Goal: Task Accomplishment & Management: Complete application form

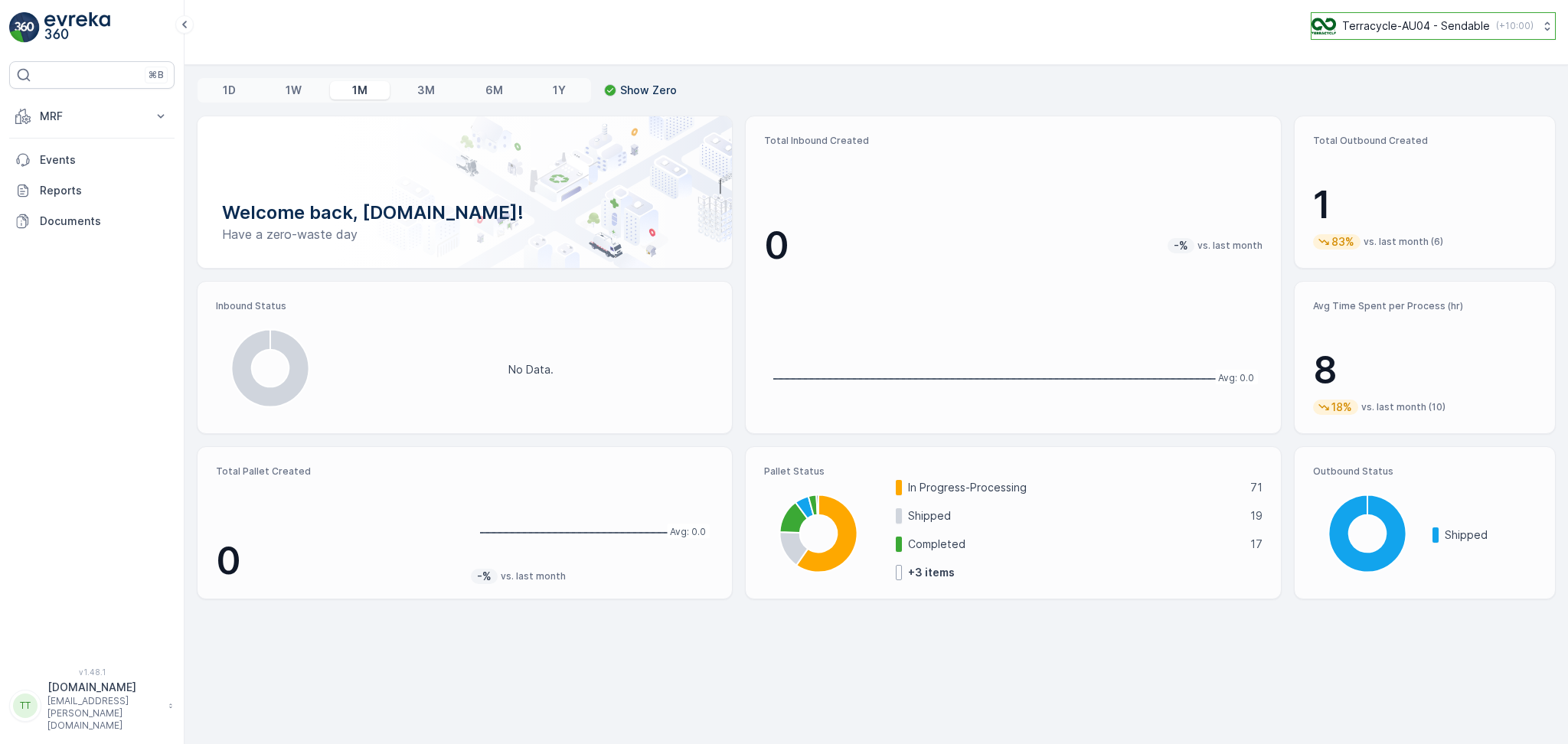
click at [1377, 19] on p "Terracycle-AU04 - Sendable" at bounding box center [1415, 25] width 148 height 15
type input "nZ"
click at [1451, 105] on div "TerraCycle-NZ01-TripleP NZ (+12:00)" at bounding box center [1439, 100] width 248 height 34
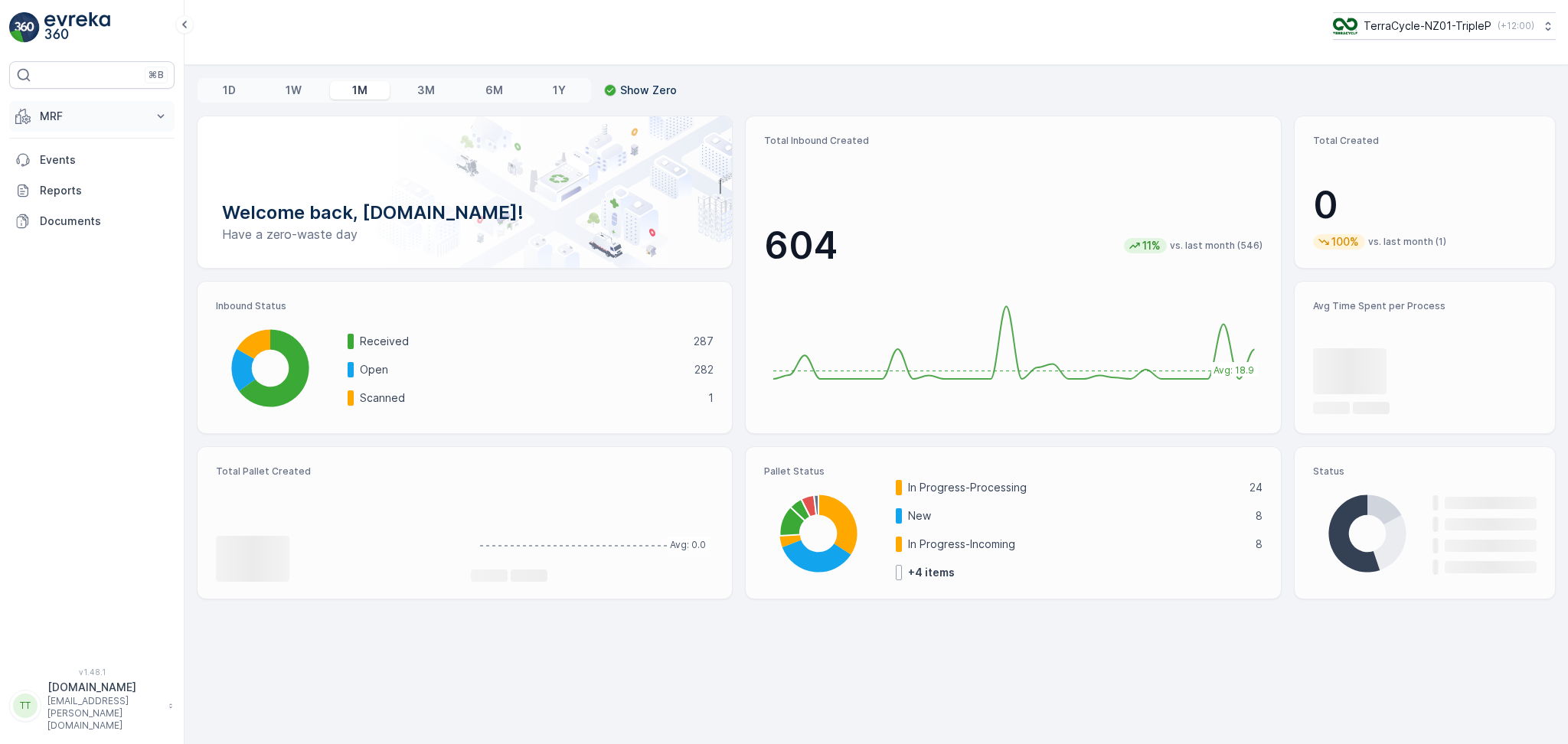
click at [80, 124] on button "MRF" at bounding box center [92, 116] width 165 height 31
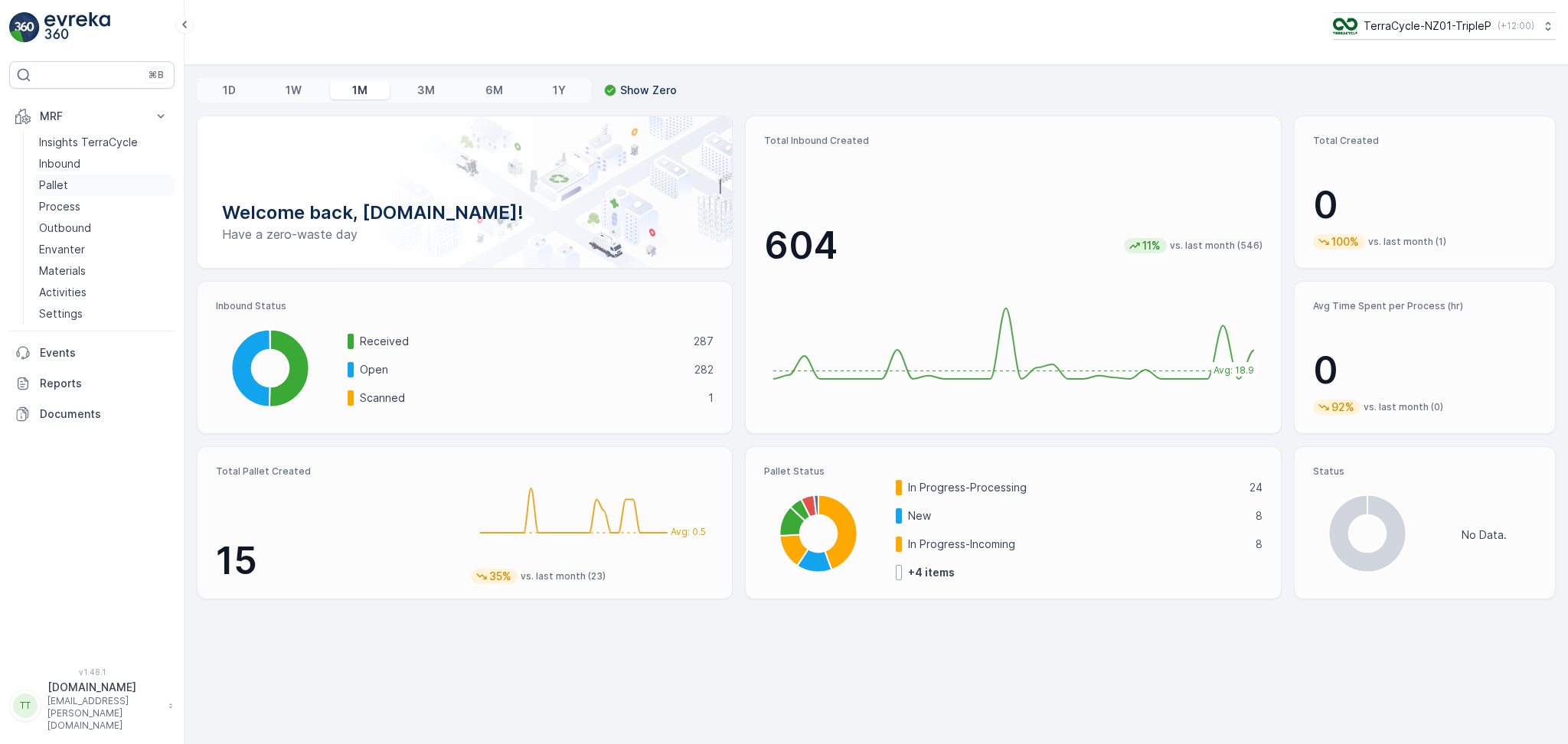
click at [65, 187] on p "Pallet" at bounding box center [54, 184] width 29 height 15
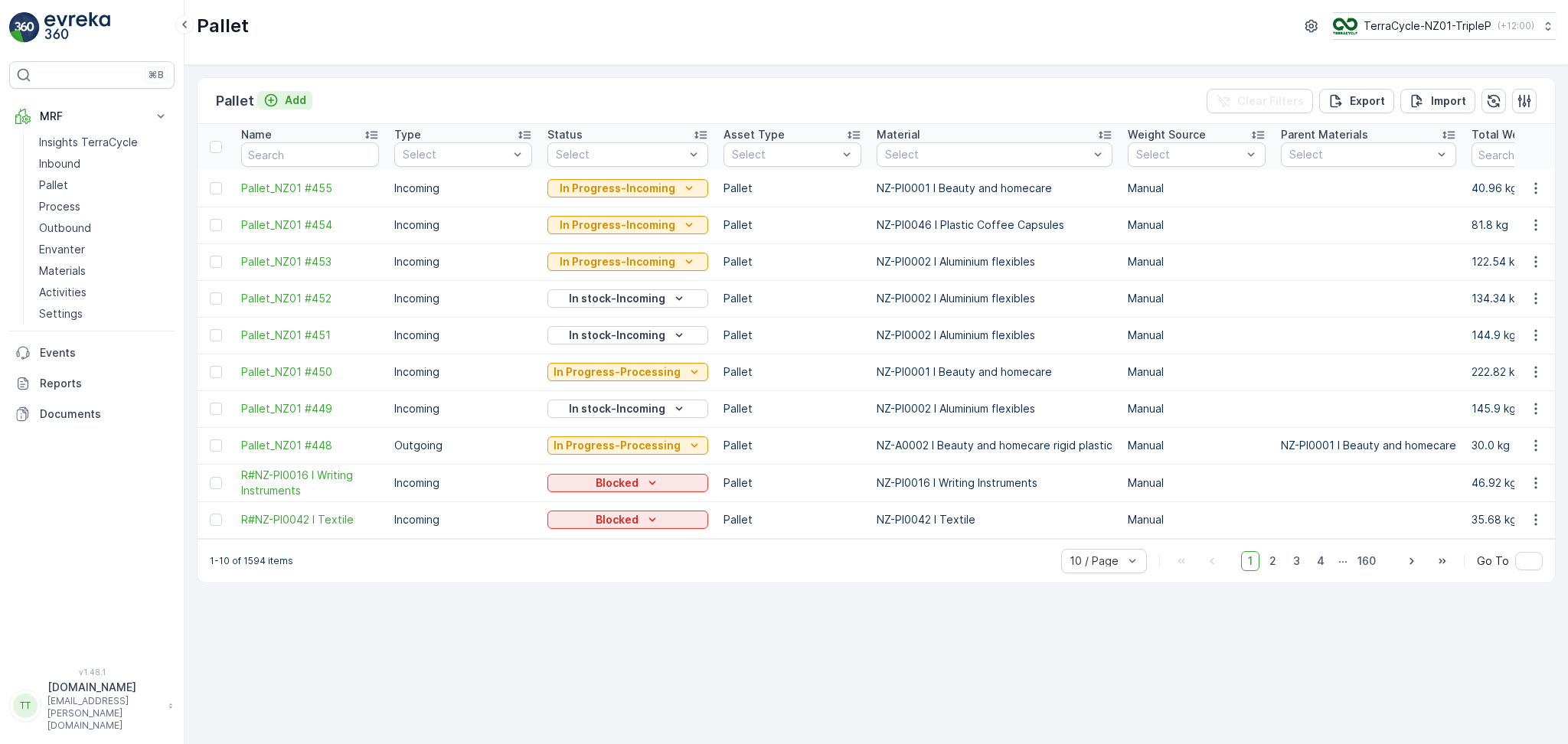
click at [297, 99] on p "Add" at bounding box center [295, 100] width 22 height 15
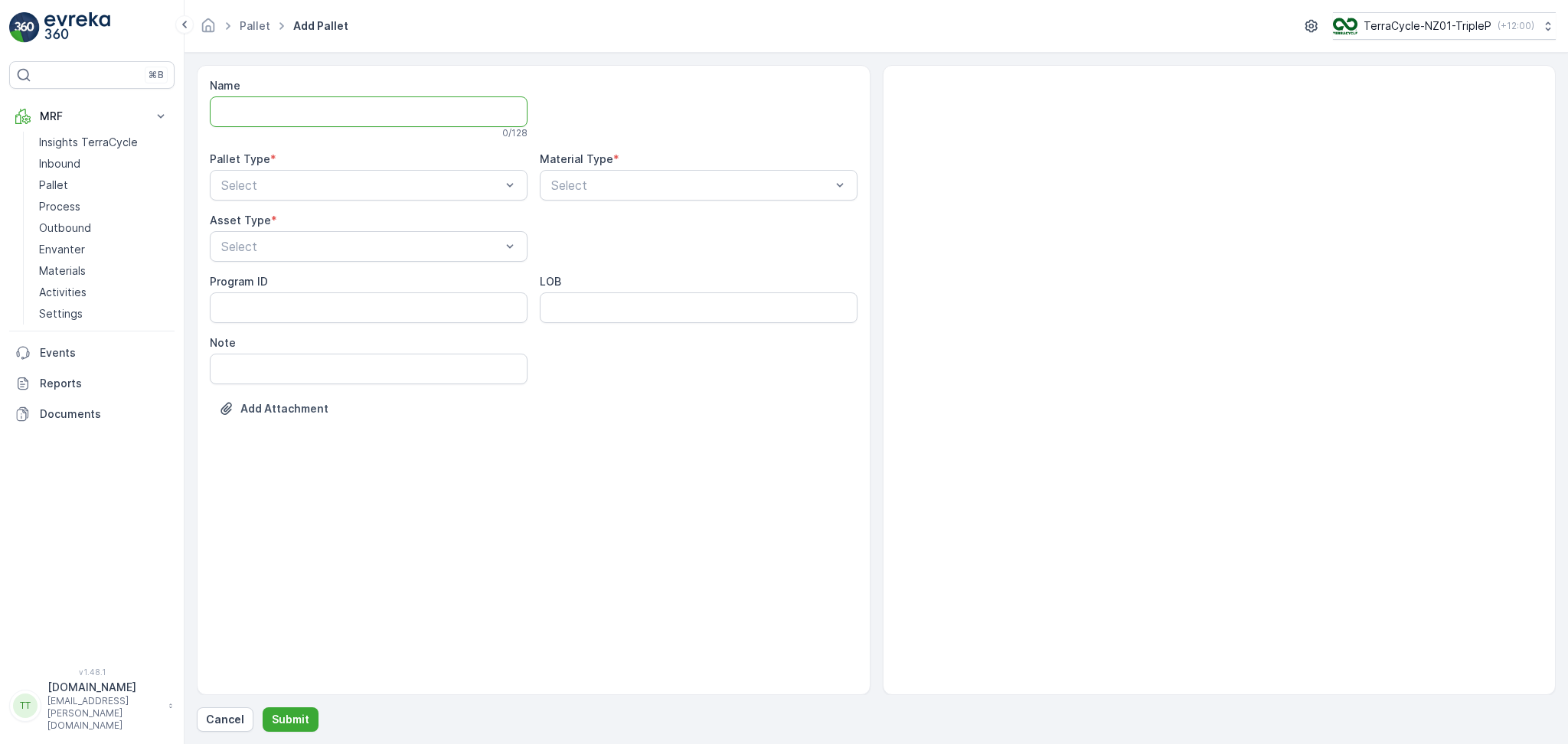
click at [296, 109] on input "Name" at bounding box center [369, 112] width 318 height 31
type input "FD Vapo 19.08.2025 Pallet 1"
click at [274, 177] on div "Select" at bounding box center [369, 188] width 318 height 31
click at [274, 222] on div "Incoming" at bounding box center [368, 225] width 299 height 14
click at [620, 193] on div at bounding box center [690, 188] width 283 height 14
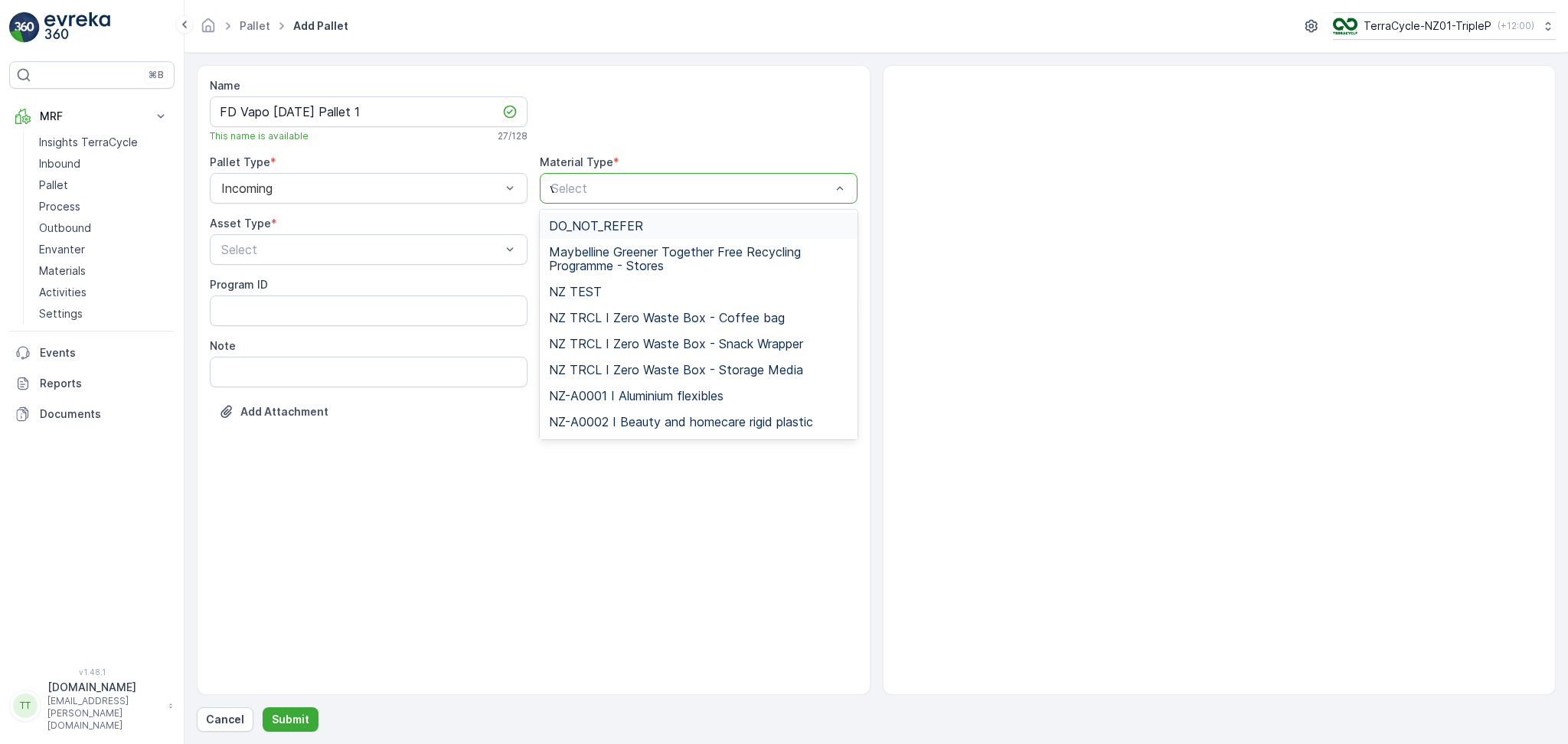
type input "va"
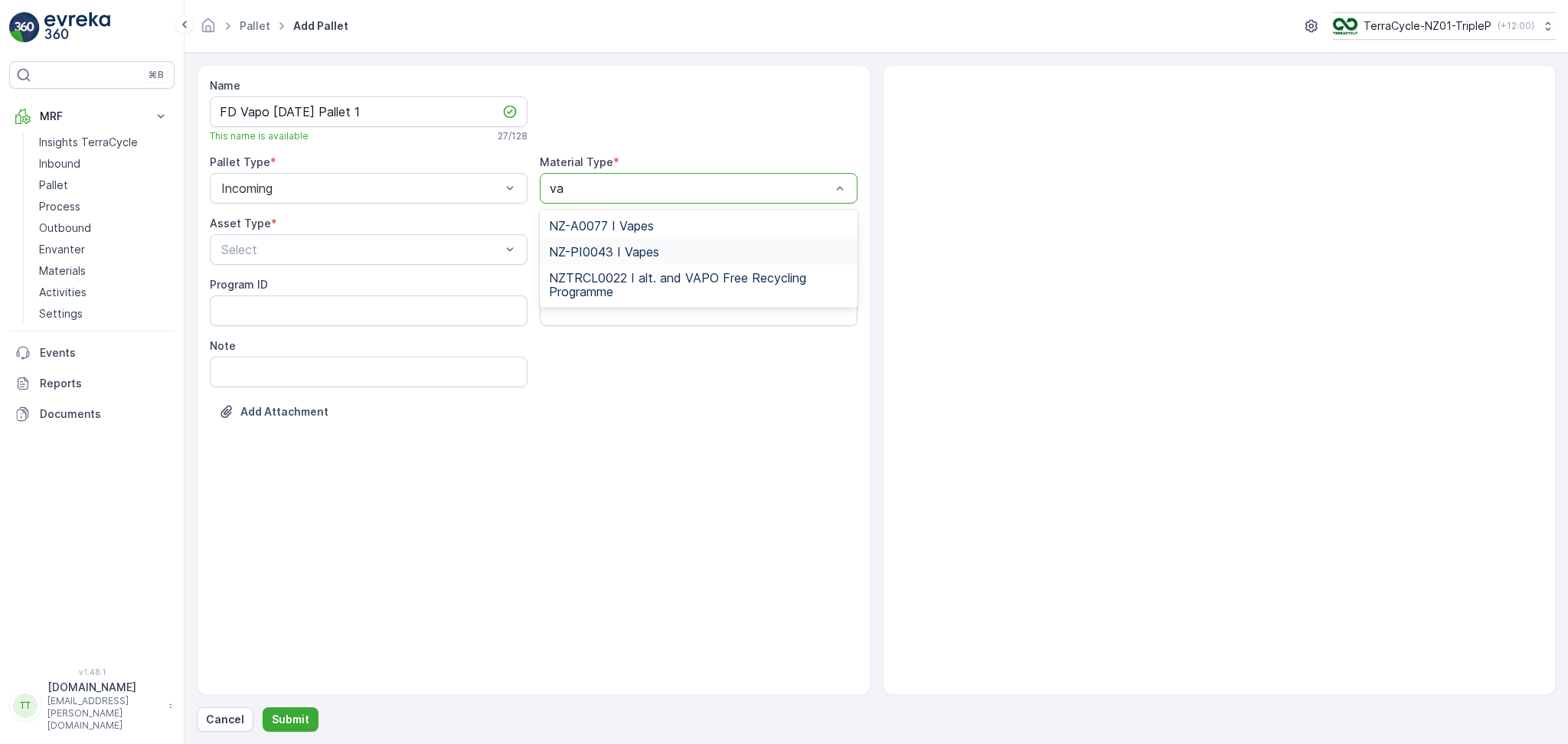
click at [610, 250] on span "NZ-PI0043 I Vapes" at bounding box center [603, 252] width 110 height 14
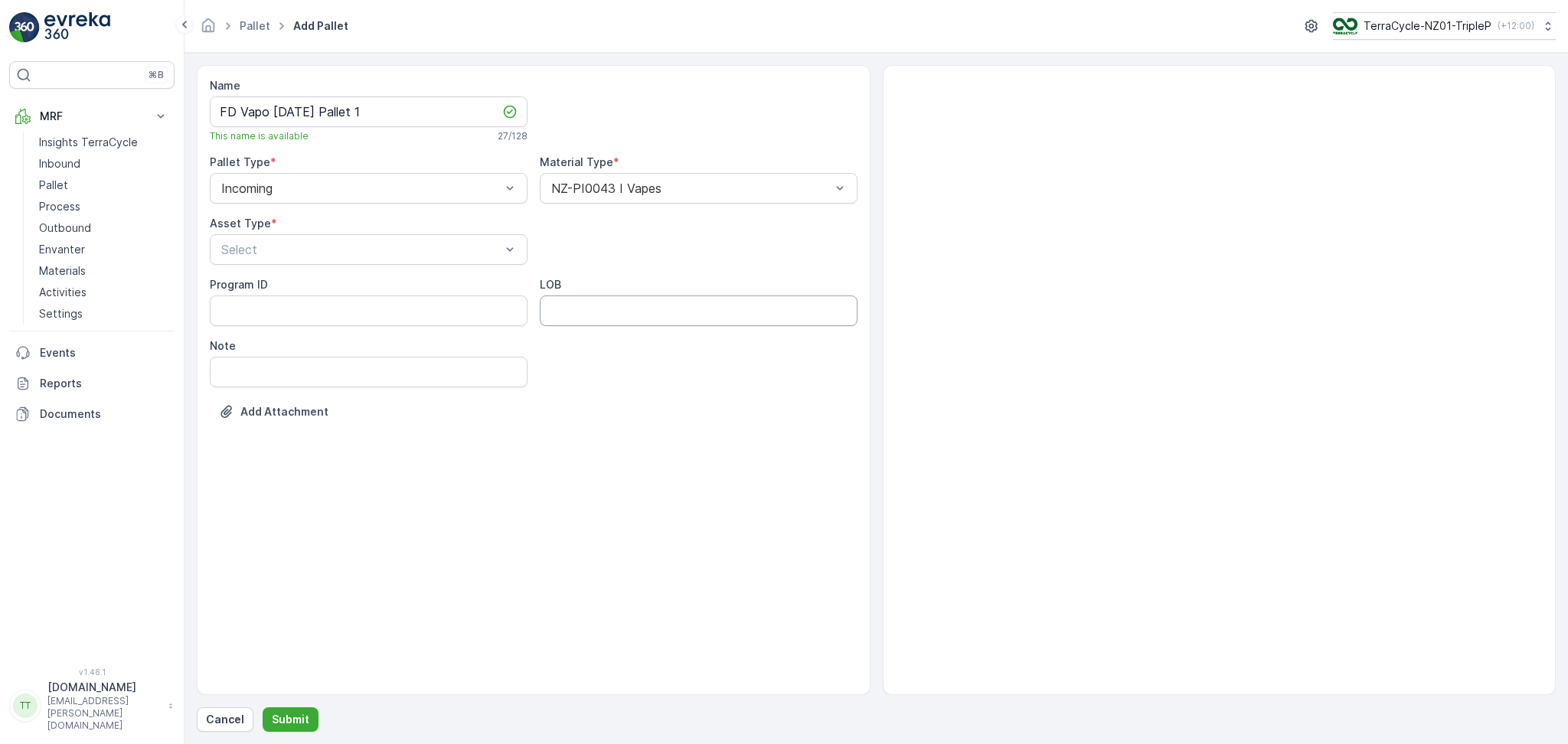
click at [561, 307] on input "LOB" at bounding box center [699, 311] width 318 height 31
type input "F-007"
click at [351, 319] on ID "Program ID" at bounding box center [369, 311] width 318 height 31
drag, startPoint x: 592, startPoint y: 311, endPoint x: 440, endPoint y: 313, distance: 152.0
click at [441, 313] on div "Program ID LOB F-007 Note" at bounding box center [533, 332] width 648 height 110
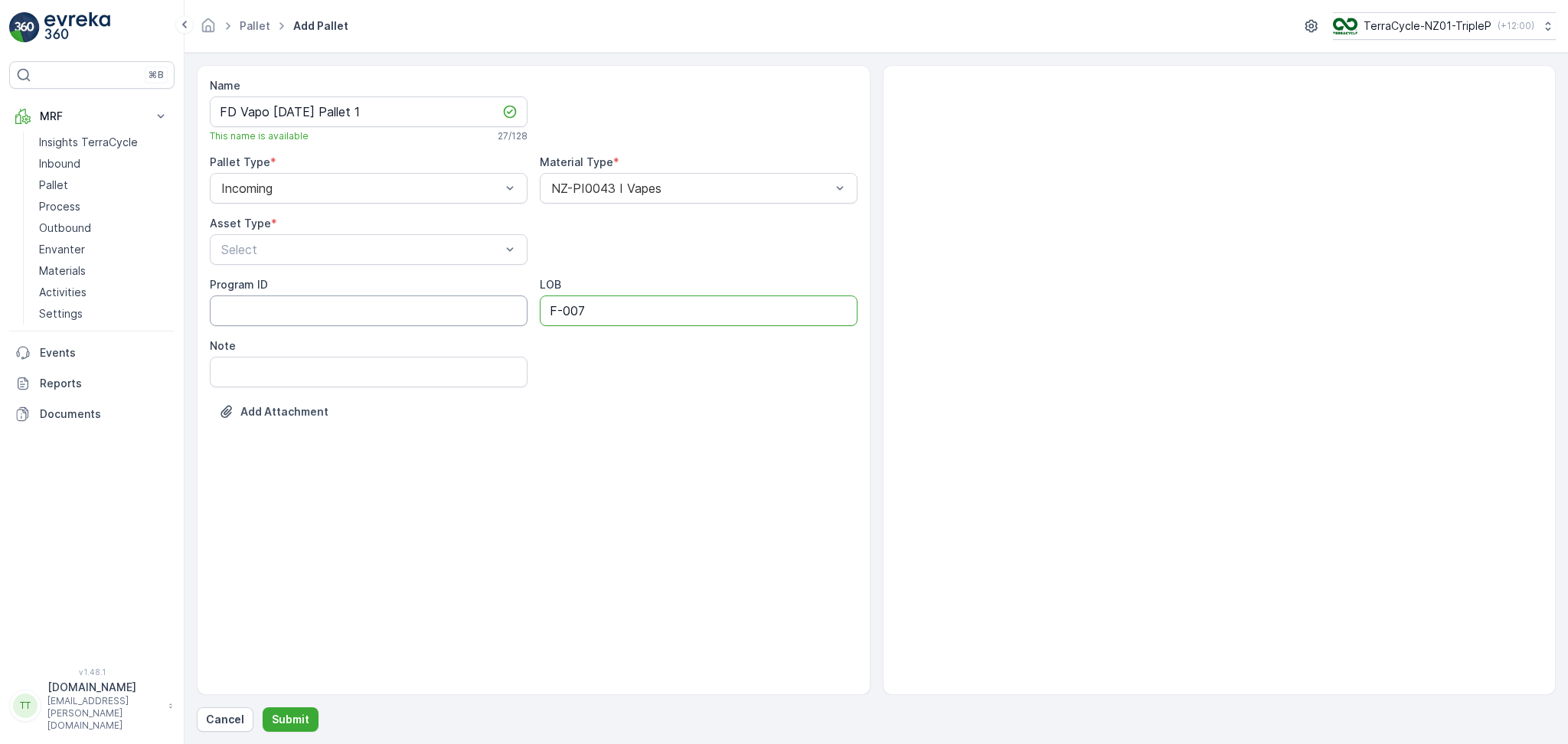
click at [381, 318] on ID "Program ID" at bounding box center [369, 311] width 318 height 31
paste ID "F-007"
type ID "F-007"
drag, startPoint x: 594, startPoint y: 307, endPoint x: 522, endPoint y: 318, distance: 72.8
click at [522, 318] on div "Program ID F-007 LOB F-007 Note" at bounding box center [533, 332] width 648 height 110
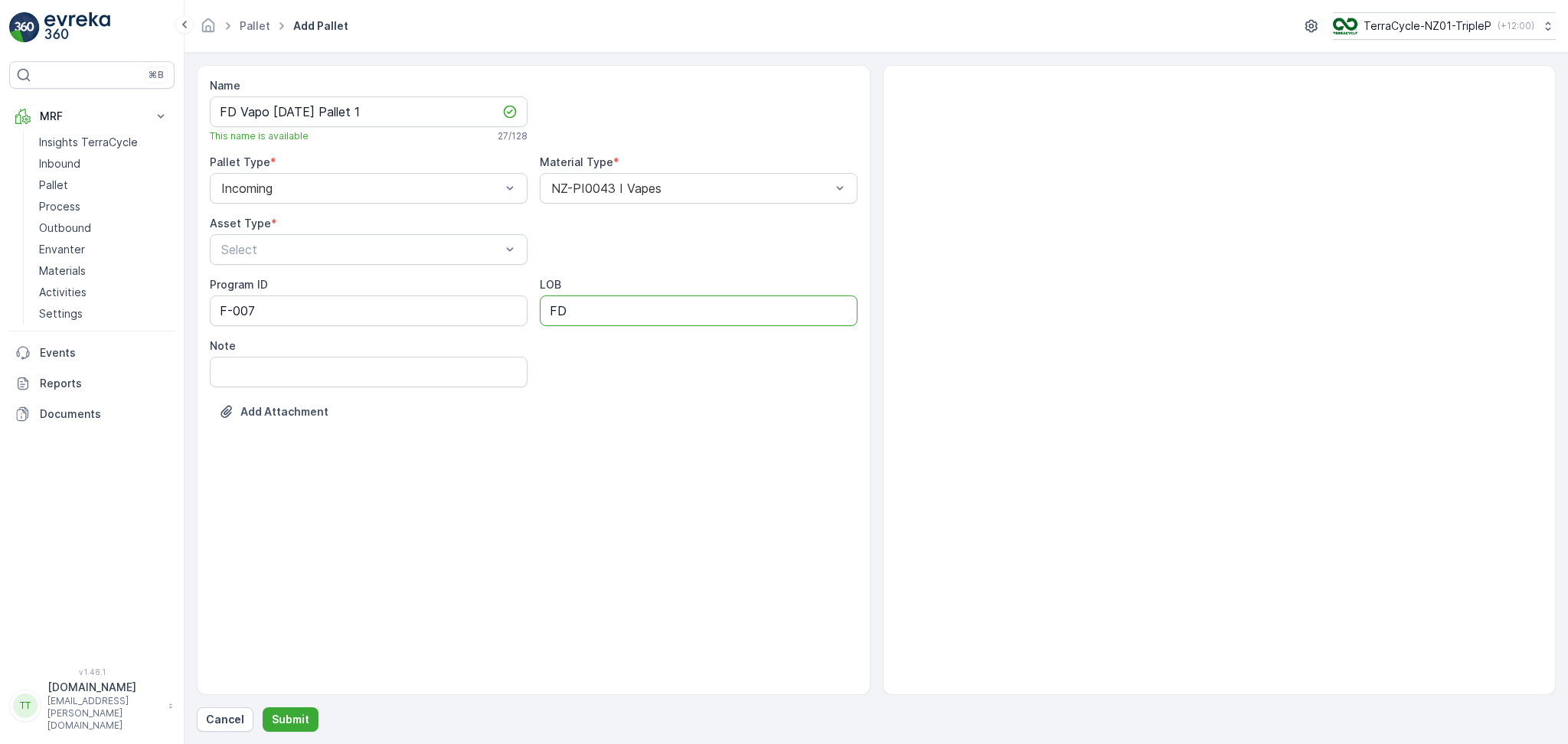
type input "FD"
click at [579, 392] on div "Name FD Vapo 19.08.2025 Pallet 1 This name is available 27 / 128 Pallet Type * …" at bounding box center [533, 260] width 648 height 364
click at [422, 246] on div at bounding box center [361, 249] width 283 height 14
click at [296, 392] on div "FD Pallet" at bounding box center [368, 391] width 299 height 14
click at [557, 407] on div "Add Attachment" at bounding box center [533, 421] width 648 height 43
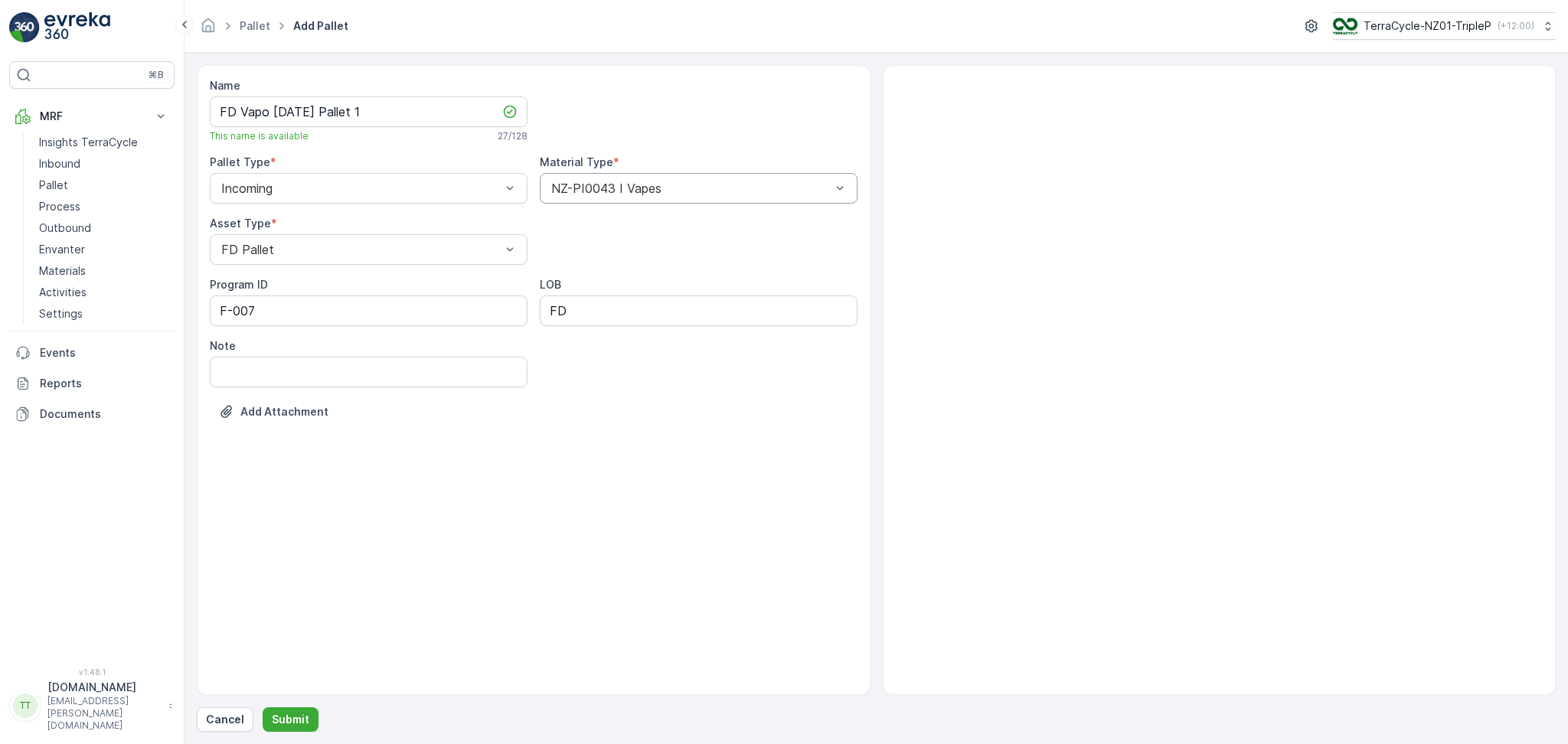
click at [686, 194] on div at bounding box center [690, 188] width 283 height 14
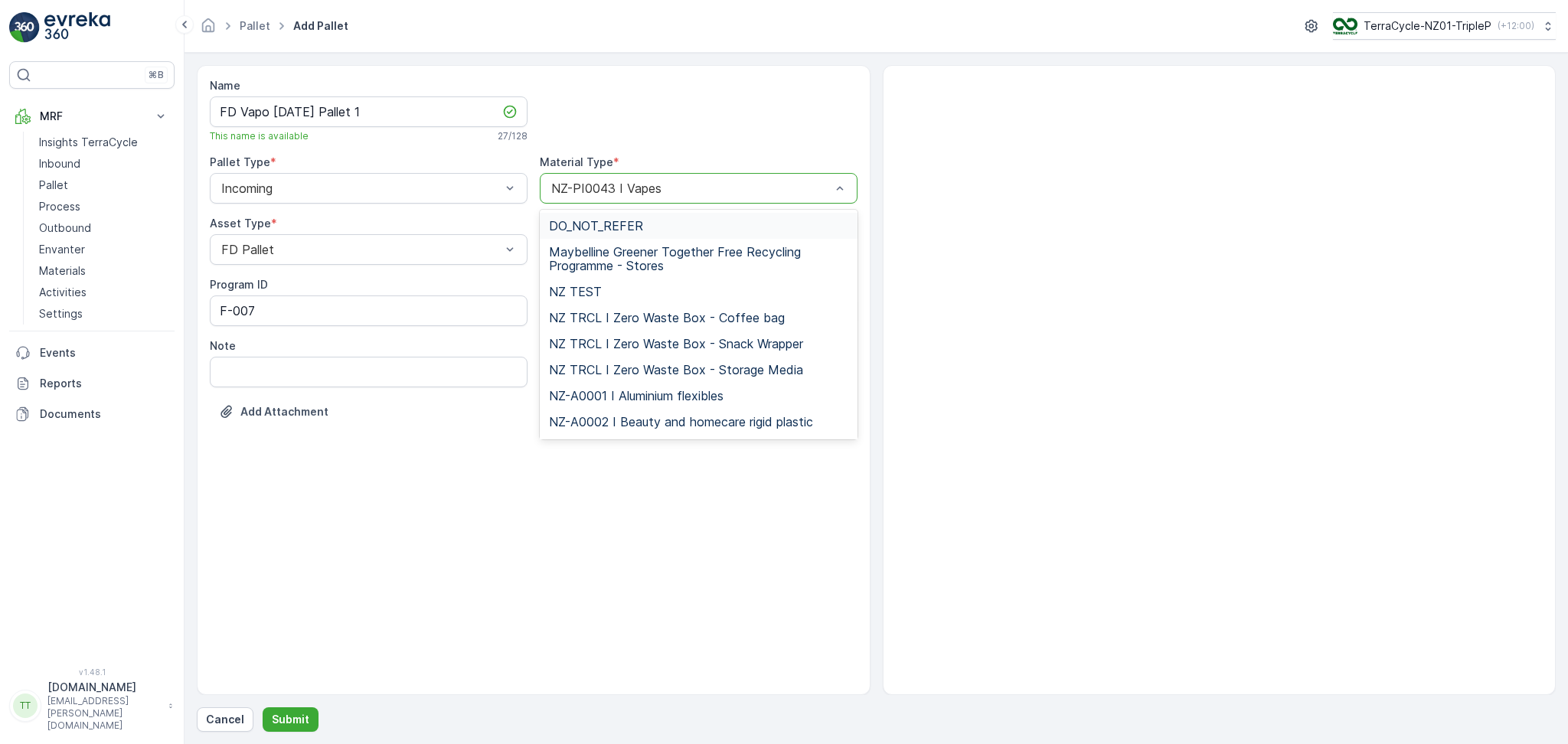
click at [686, 194] on div at bounding box center [690, 188] width 283 height 14
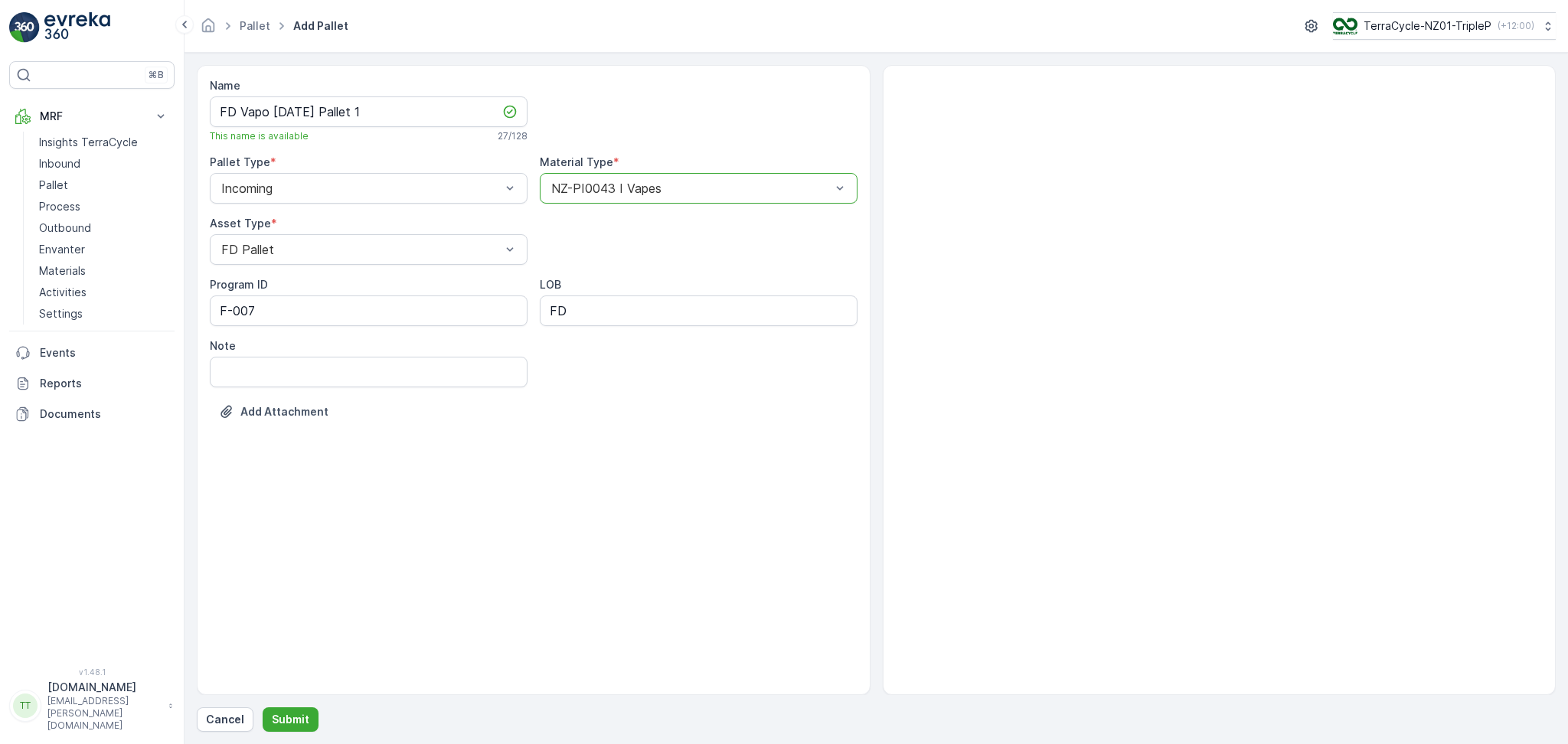
click at [707, 124] on div at bounding box center [699, 110] width 318 height 64
click at [683, 382] on div "Program ID F-007 LOB FD Note" at bounding box center [533, 332] width 648 height 110
click at [628, 189] on div at bounding box center [690, 188] width 283 height 14
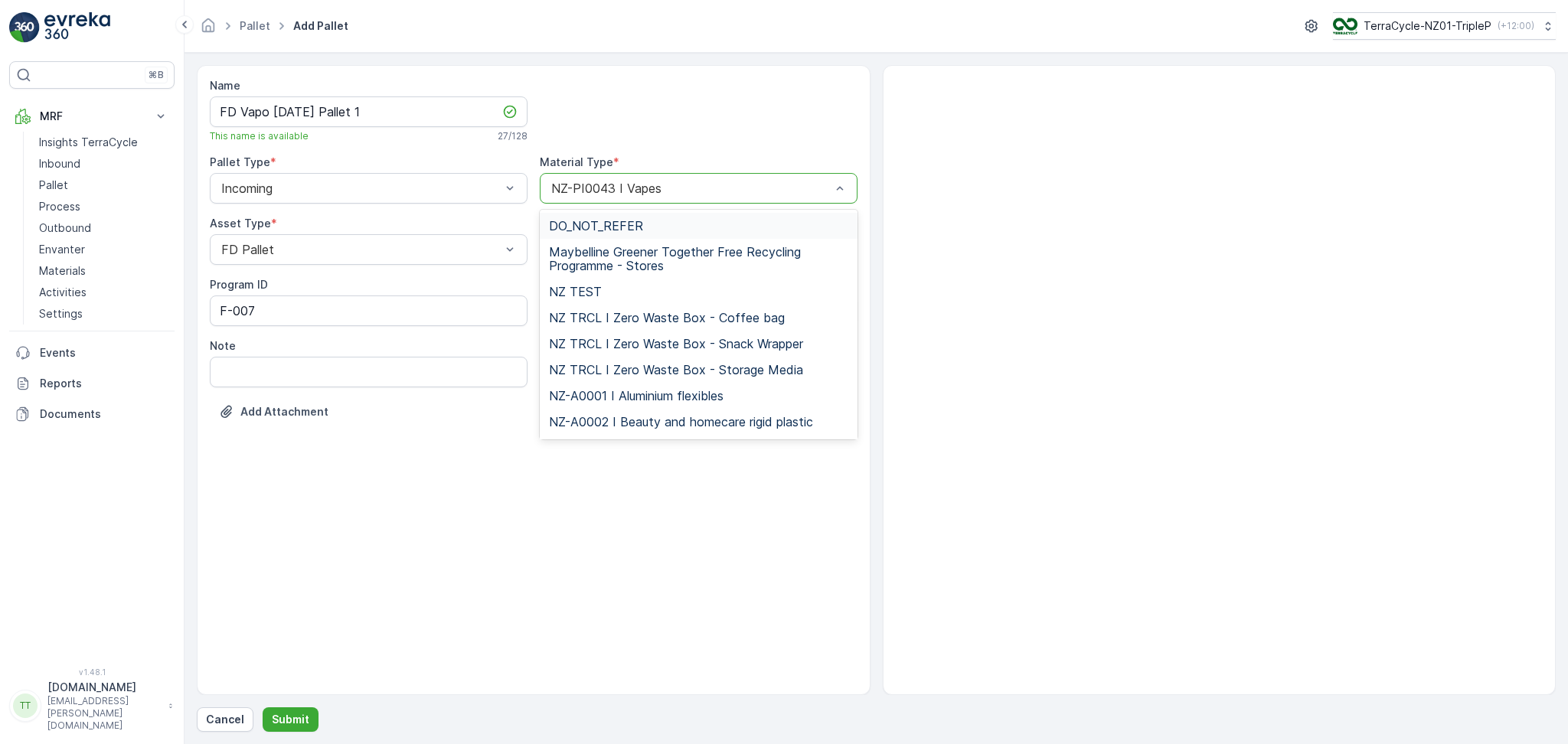
click at [628, 189] on div at bounding box center [690, 188] width 283 height 14
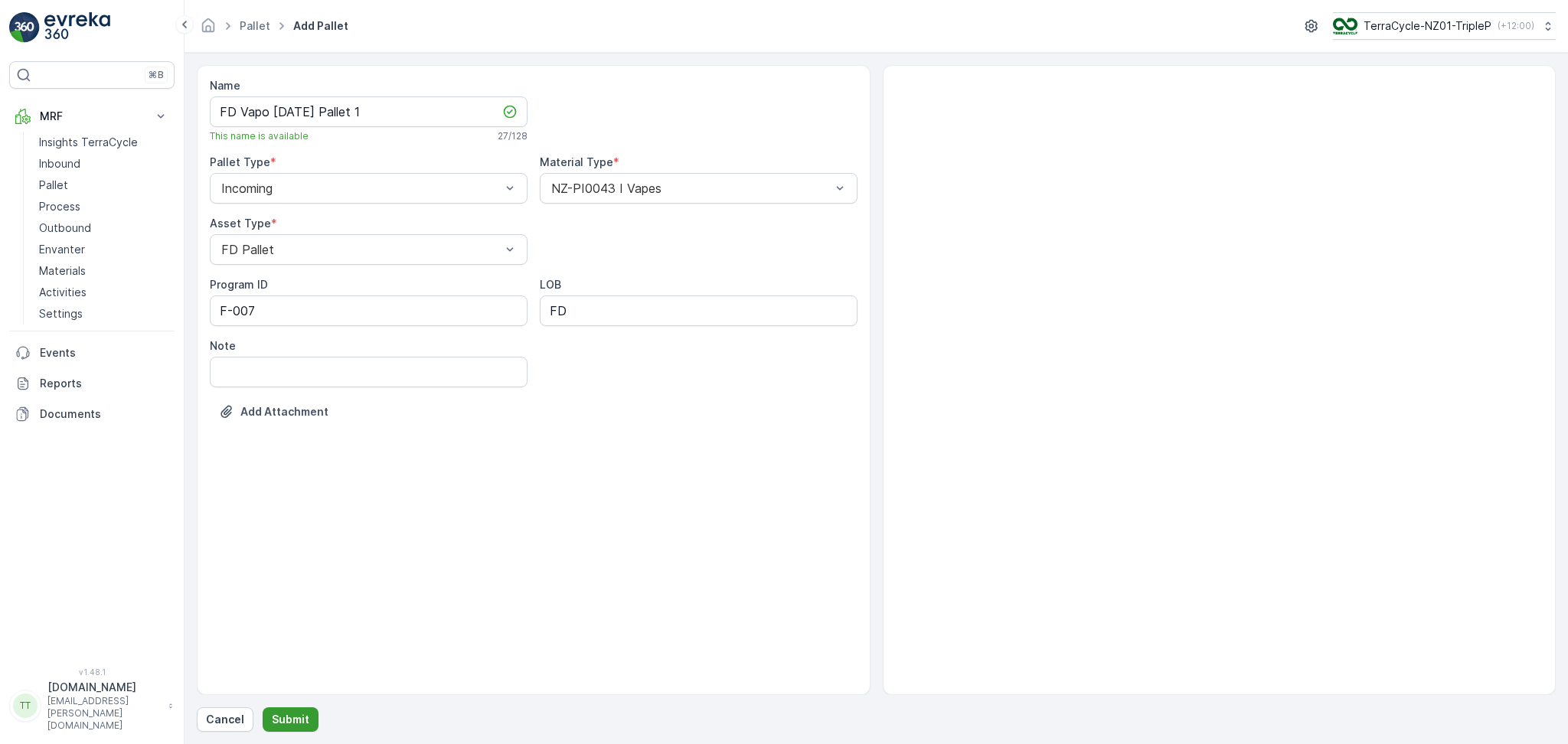
click at [297, 718] on p "Submit" at bounding box center [290, 719] width 37 height 15
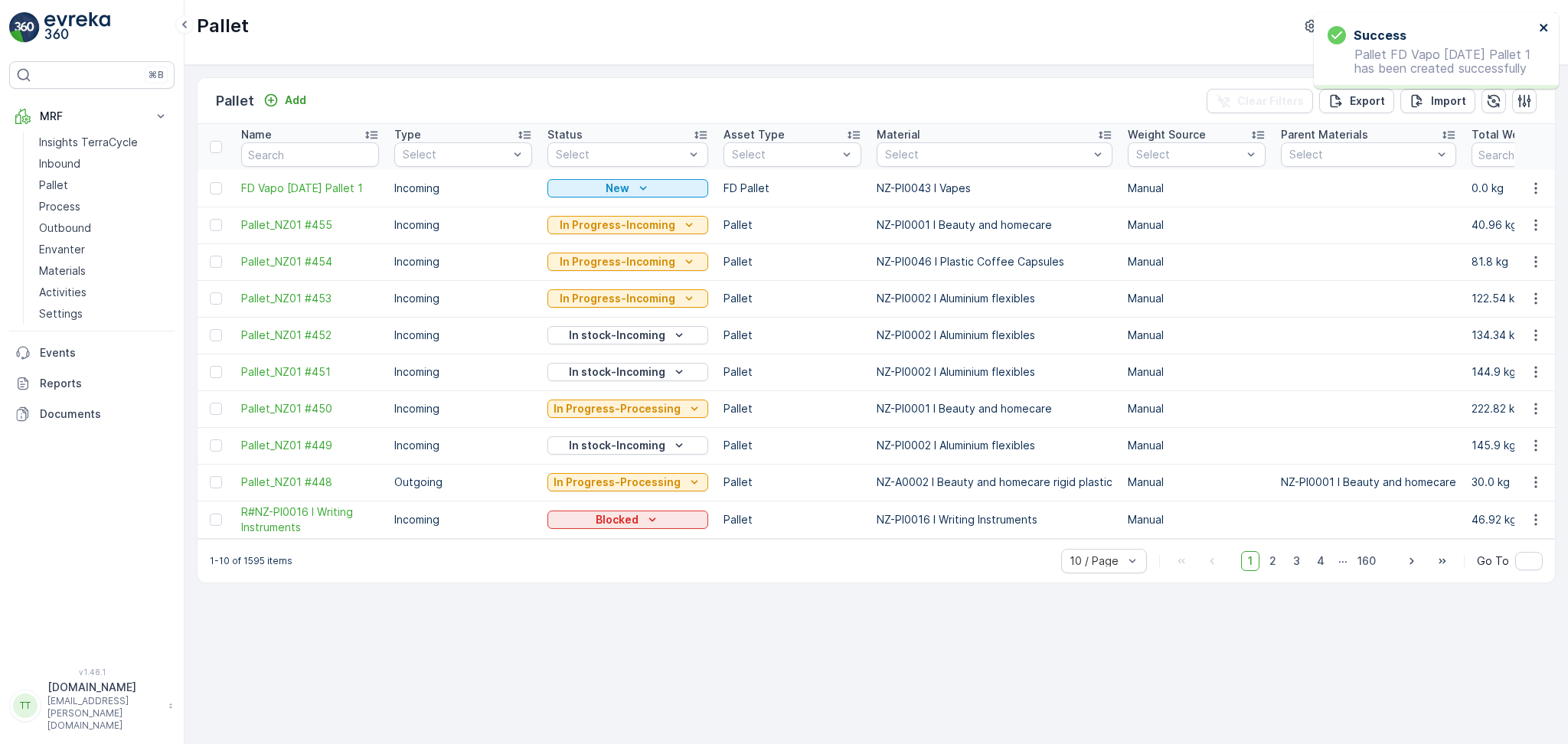
click at [1544, 22] on icon "close" at bounding box center [1544, 27] width 11 height 12
click at [1526, 193] on button "button" at bounding box center [1535, 188] width 27 height 18
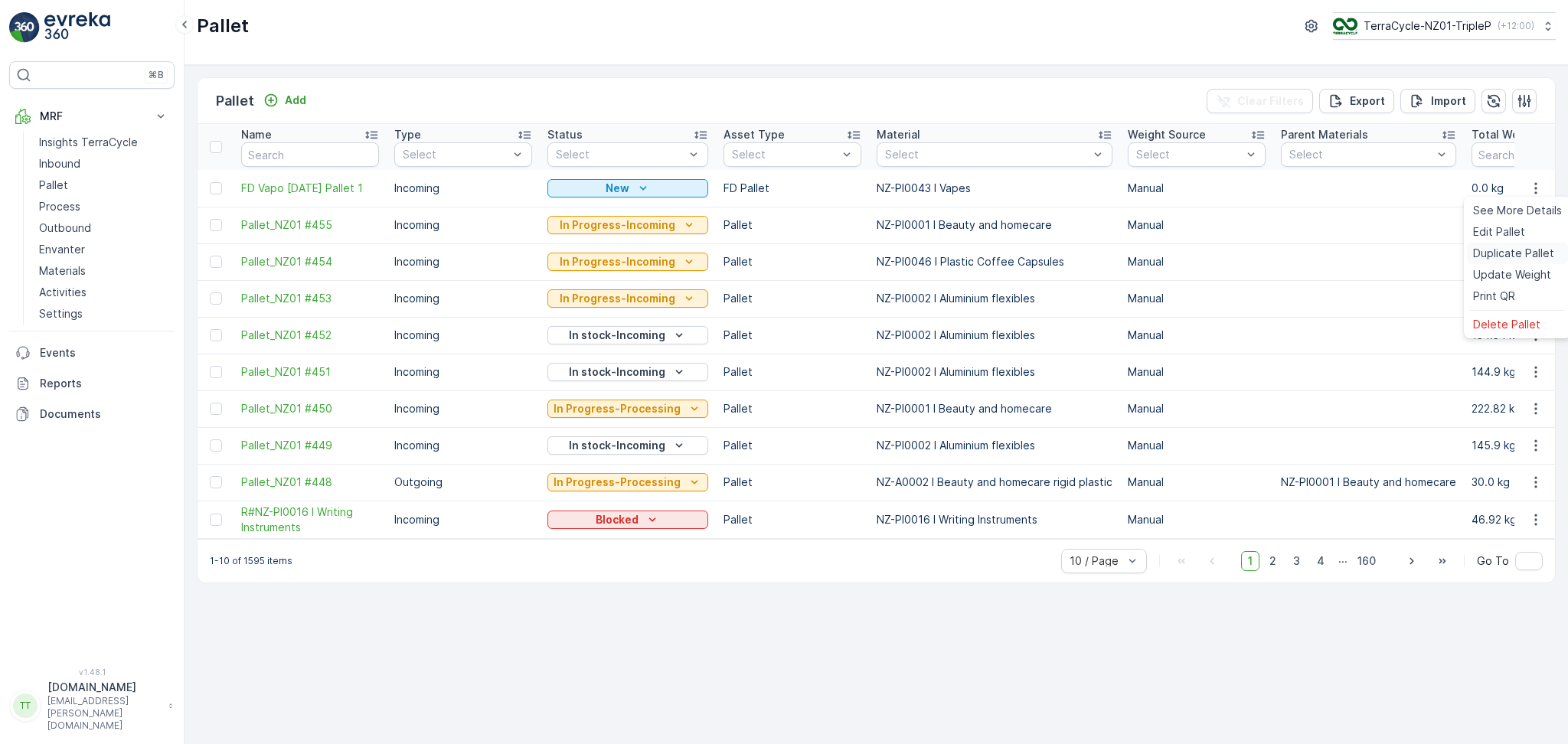
click at [1506, 255] on span "Duplicate Pallet" at bounding box center [1513, 253] width 81 height 15
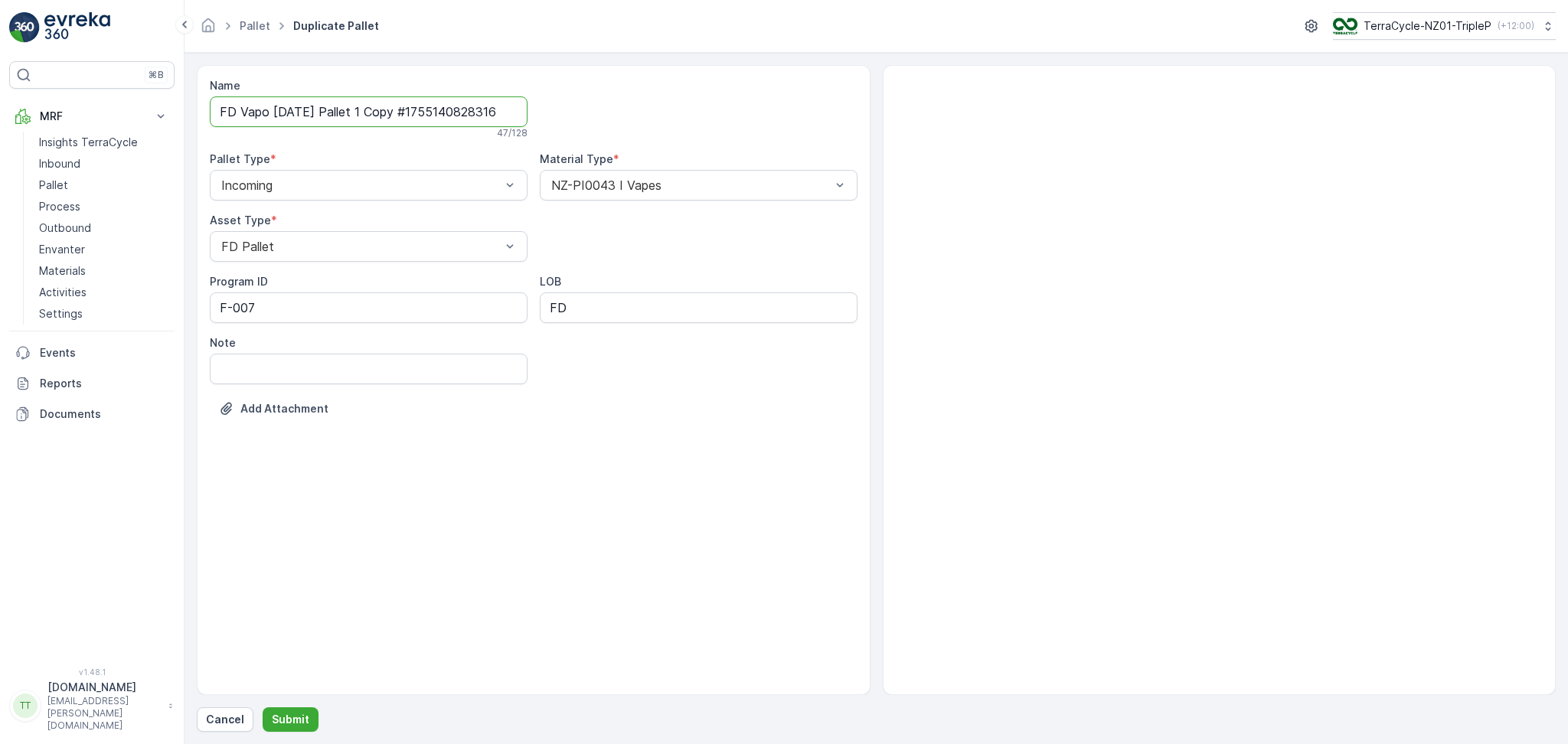
scroll to position [0, 7]
drag, startPoint x: 382, startPoint y: 114, endPoint x: 730, endPoint y: 118, distance: 348.0
click at [700, 112] on div "Name FD Vapo 19.08.2025 Pallet 1 Copy #1755140828316 47 / 128 Pallet Type * Inc…" at bounding box center [533, 259] width 648 height 362
type input "FD Vapo 19.08.2025 Pallet 2"
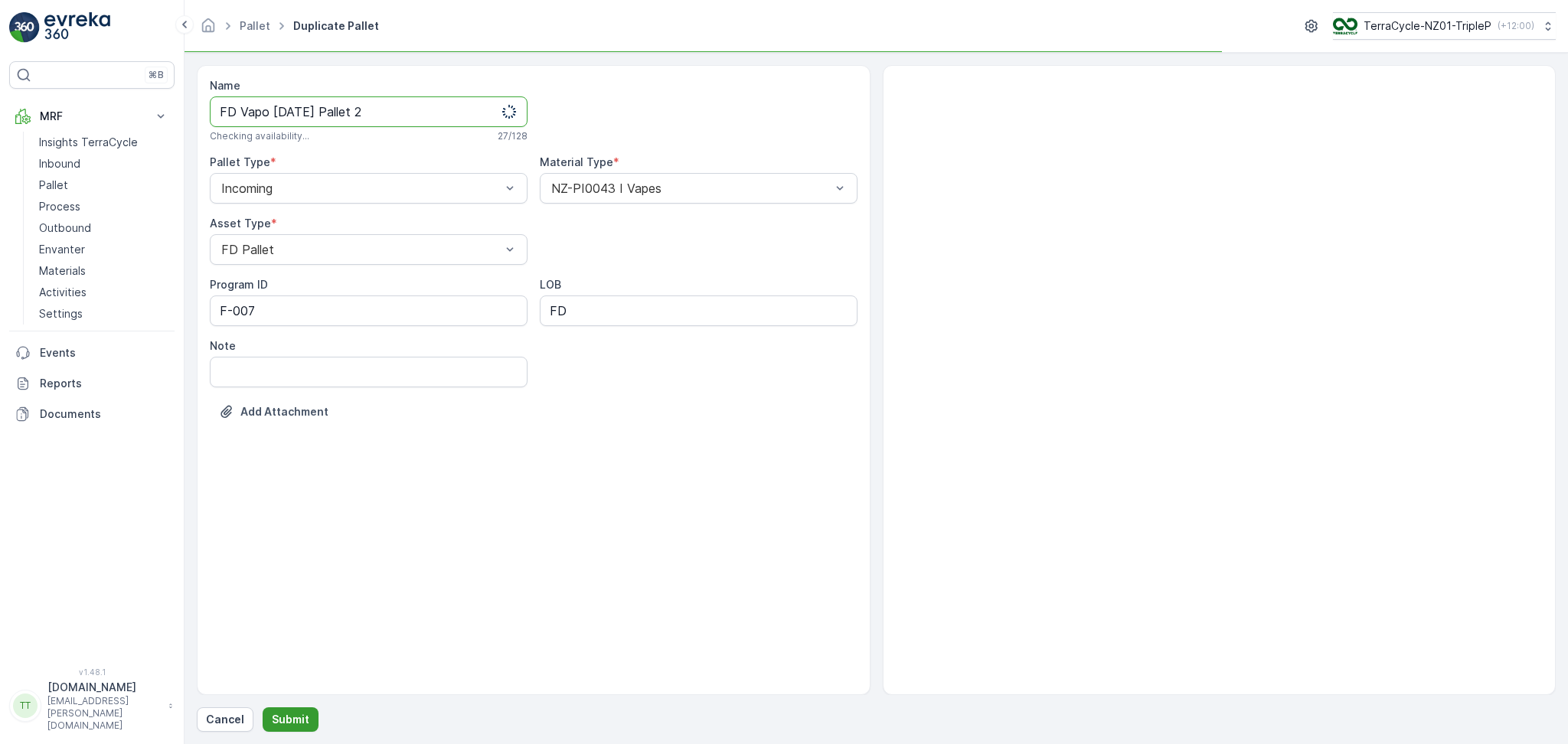
click at [294, 713] on p "Submit" at bounding box center [290, 719] width 37 height 15
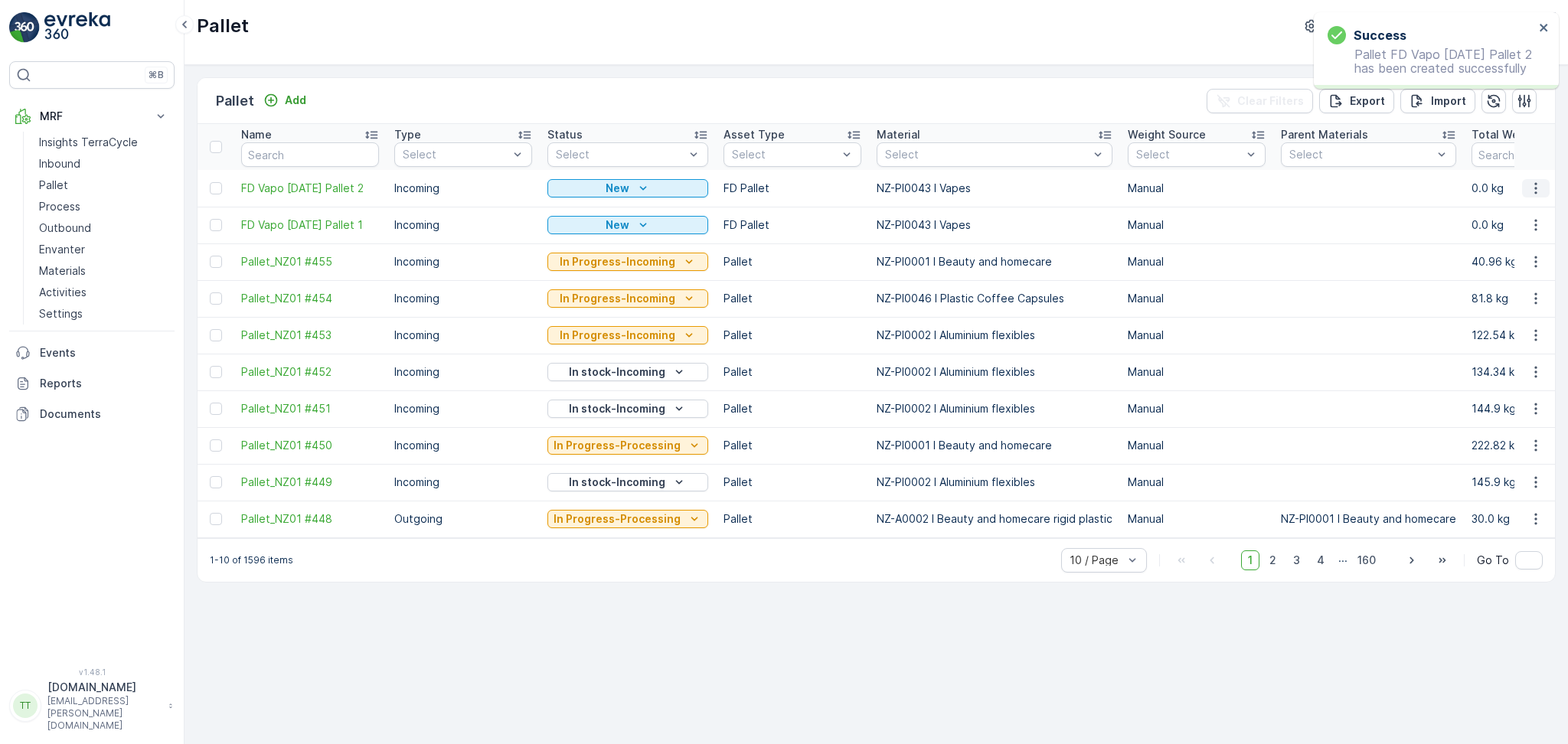
click at [1532, 189] on icon "button" at bounding box center [1535, 188] width 15 height 15
click at [1510, 251] on span "Duplicate Pallet" at bounding box center [1513, 253] width 81 height 15
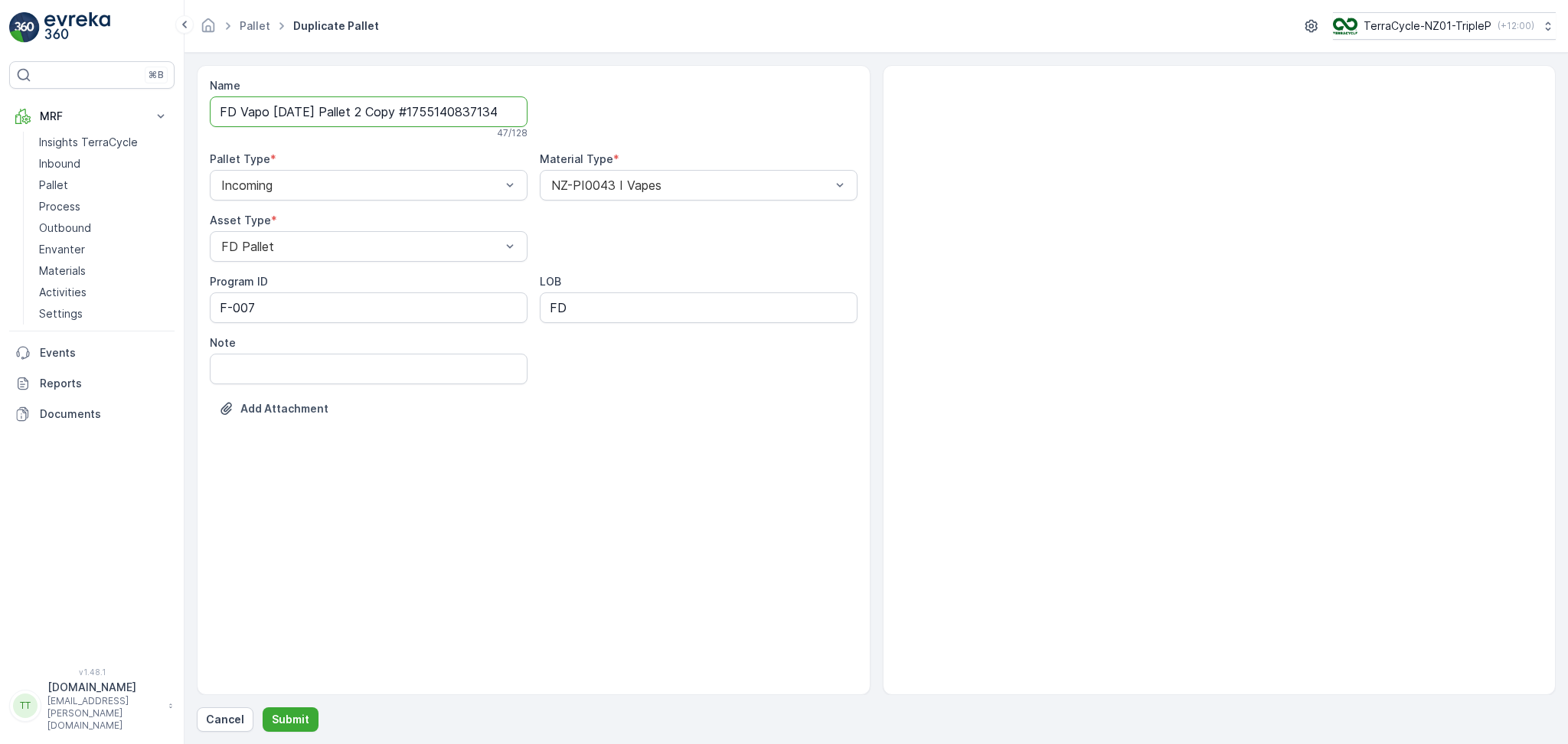
scroll to position [0, 9]
drag, startPoint x: 377, startPoint y: 115, endPoint x: 748, endPoint y: 122, distance: 371.1
click at [739, 122] on div "Name FD Vapo 19.08.2025 Pallet 2 Copy #1755140837134 47 / 128 Pallet Type * Inc…" at bounding box center [533, 259] width 648 height 362
type input "FD Vapo 19.08.2025 Pallet 3"
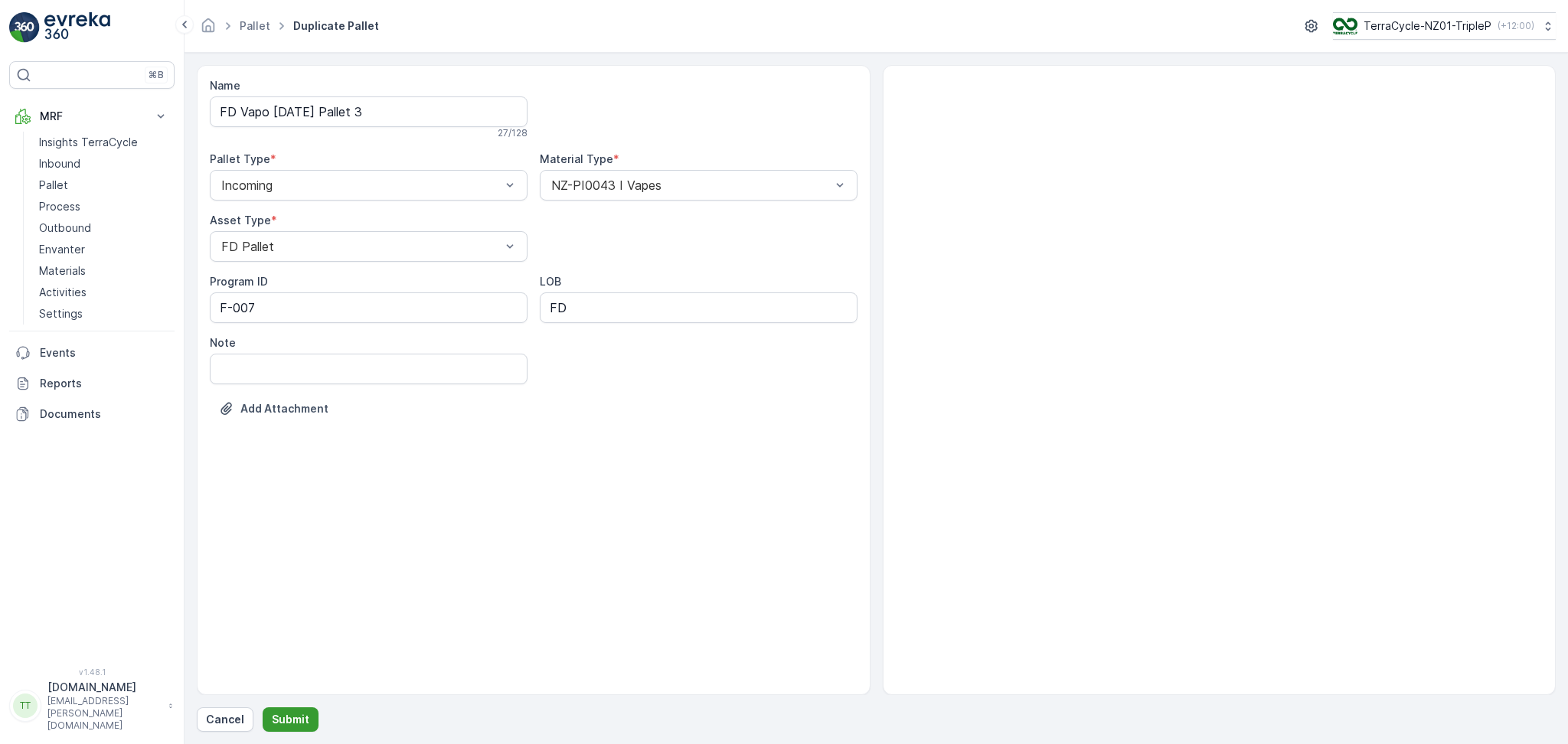
click at [275, 717] on p "Submit" at bounding box center [290, 719] width 37 height 15
